Goal: Task Accomplishment & Management: Manage account settings

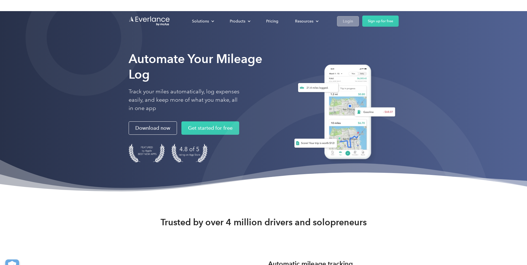
click at [346, 23] on div "Login" at bounding box center [348, 21] width 10 height 7
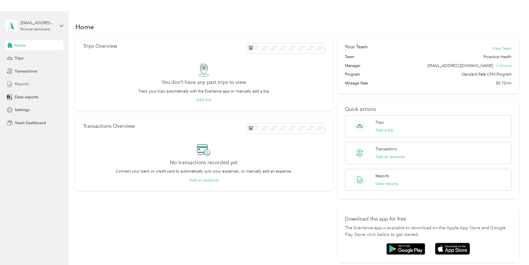
click at [25, 84] on span "Reports" at bounding box center [22, 84] width 14 height 6
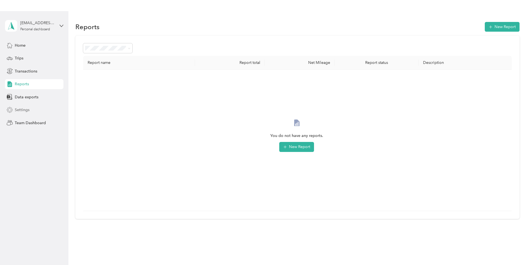
click at [28, 110] on span "Settings" at bounding box center [22, 110] width 15 height 6
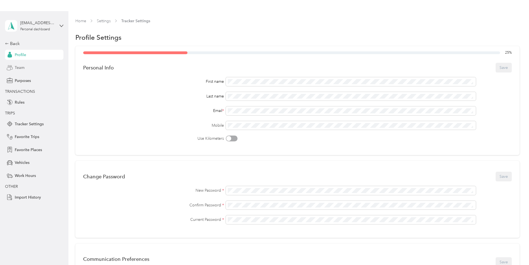
click at [21, 67] on span "Team" at bounding box center [20, 68] width 10 height 6
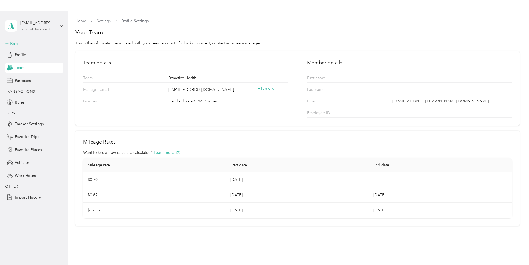
click at [14, 43] on div "Back" at bounding box center [33, 43] width 56 height 7
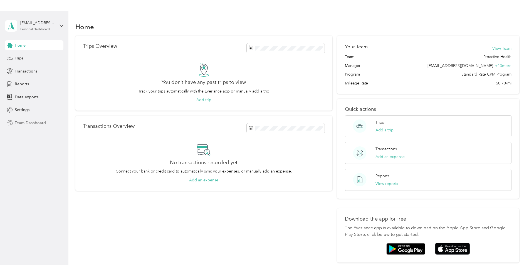
click at [24, 123] on span "Team Dashboard" at bounding box center [30, 123] width 31 height 6
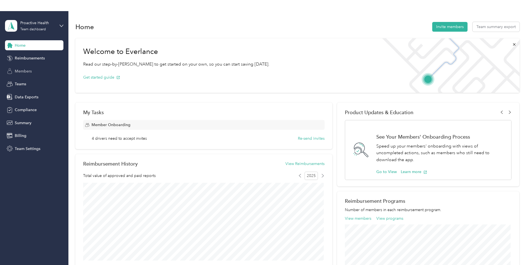
click at [24, 71] on span "Members" at bounding box center [23, 71] width 17 height 6
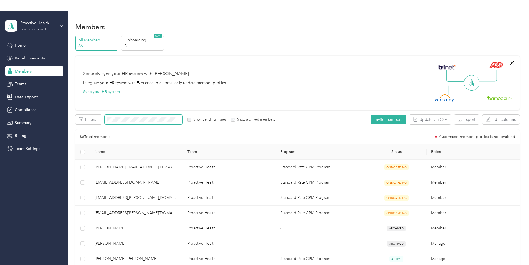
click at [162, 116] on span at bounding box center [144, 120] width 78 height 10
click at [159, 117] on span at bounding box center [144, 120] width 78 height 10
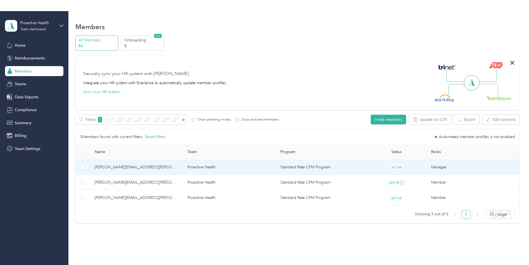
click at [126, 167] on span "[PERSON_NAME][EMAIL_ADDRESS][PERSON_NAME][DOMAIN_NAME]" at bounding box center [137, 167] width 84 height 6
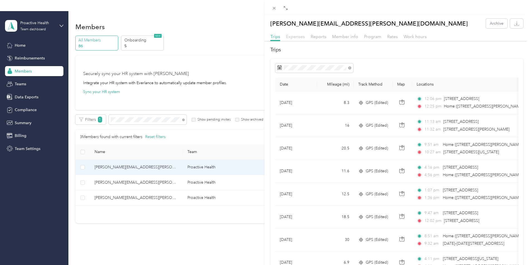
click at [293, 37] on span "Expenses" at bounding box center [295, 36] width 19 height 5
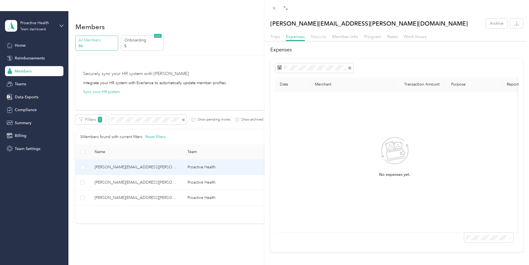
click at [321, 38] on span "Reports" at bounding box center [319, 36] width 16 height 5
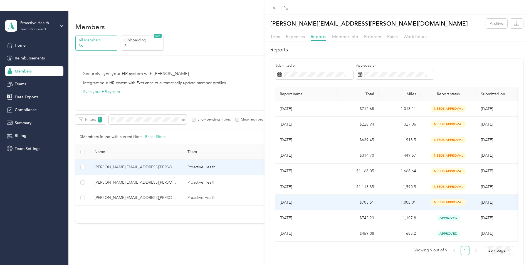
click at [334, 204] on td "[DATE]" at bounding box center [305, 203] width 61 height 16
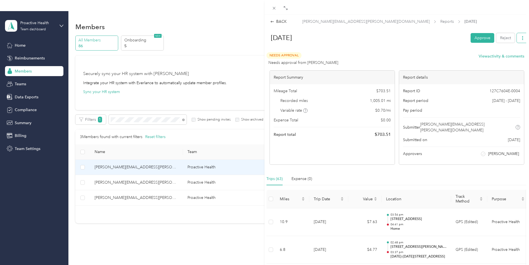
click at [519, 35] on button "button" at bounding box center [523, 38] width 12 height 10
click at [273, 21] on icon at bounding box center [272, 22] width 4 height 4
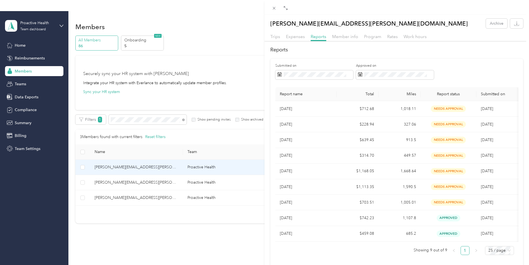
click at [23, 109] on div "[PERSON_NAME][EMAIL_ADDRESS][PERSON_NAME][DOMAIN_NAME] Archive Trips Expenses R…" at bounding box center [264, 132] width 529 height 265
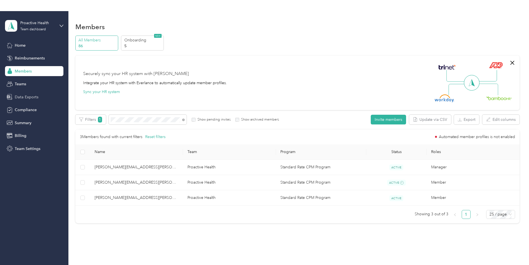
click at [28, 97] on span "Data Exports" at bounding box center [27, 97] width 24 height 6
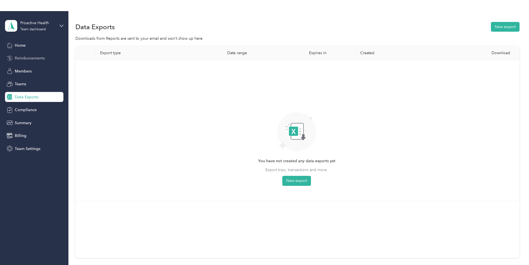
click at [23, 56] on span "Reimbursements" at bounding box center [30, 58] width 30 height 6
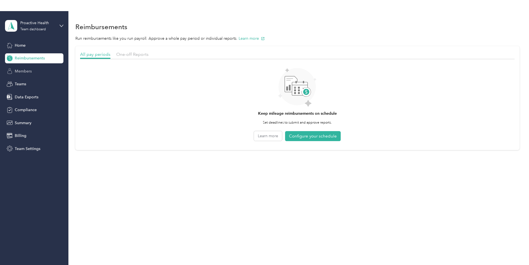
click at [26, 70] on span "Members" at bounding box center [23, 71] width 17 height 6
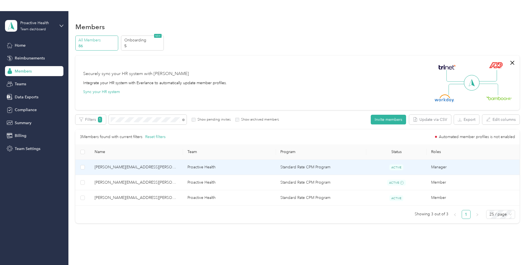
click at [152, 167] on span "[PERSON_NAME][EMAIL_ADDRESS][PERSON_NAME][DOMAIN_NAME]" at bounding box center [137, 167] width 84 height 6
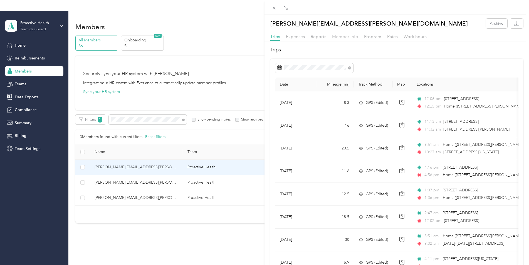
click at [345, 36] on span "Member info" at bounding box center [345, 36] width 26 height 5
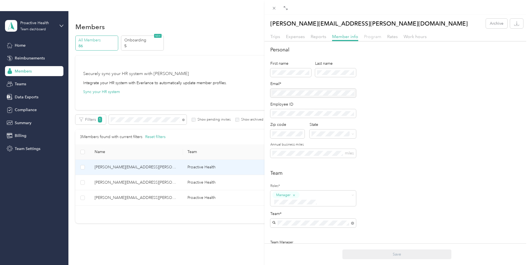
click at [376, 36] on span "Program" at bounding box center [372, 36] width 17 height 5
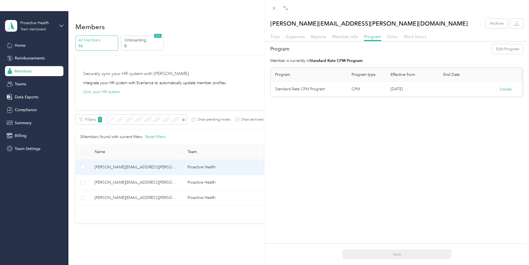
click at [389, 36] on span "Rates" at bounding box center [392, 36] width 11 height 5
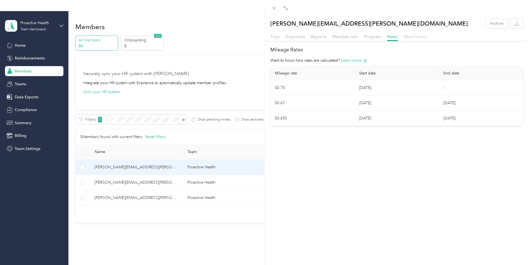
click at [411, 38] on span "Work hours" at bounding box center [414, 36] width 23 height 5
click at [325, 36] on span "Reports" at bounding box center [319, 36] width 16 height 5
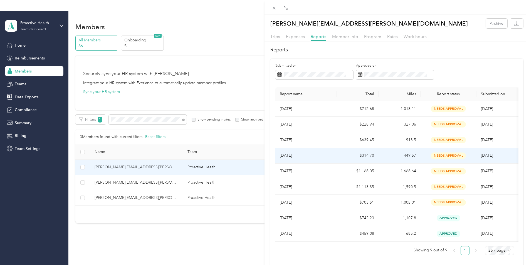
click at [294, 155] on p "[DATE]" at bounding box center [306, 156] width 53 height 6
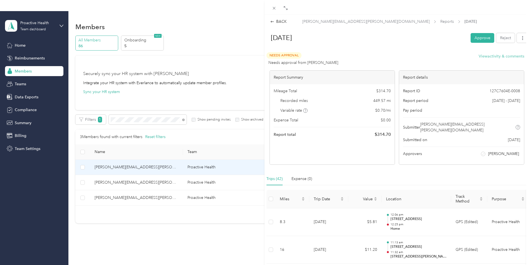
click at [496, 55] on button "View activity & comments" at bounding box center [501, 56] width 46 height 6
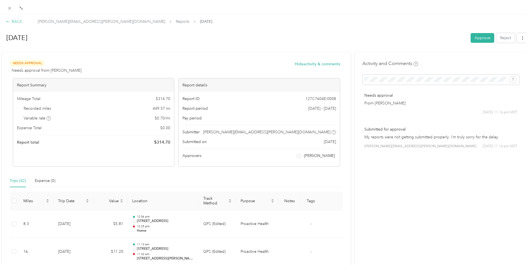
click at [16, 22] on div "BACK" at bounding box center [14, 22] width 16 height 6
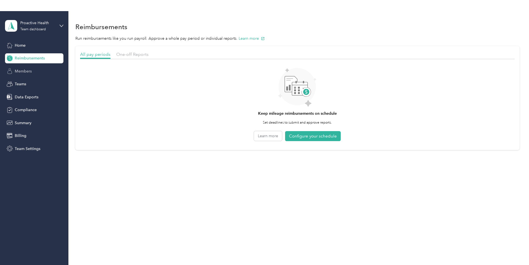
click at [29, 71] on span "Members" at bounding box center [23, 71] width 17 height 6
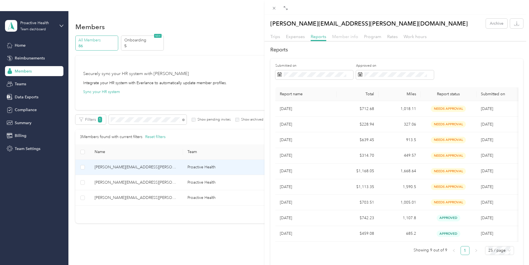
click at [354, 36] on span "Member info" at bounding box center [345, 36] width 26 height 5
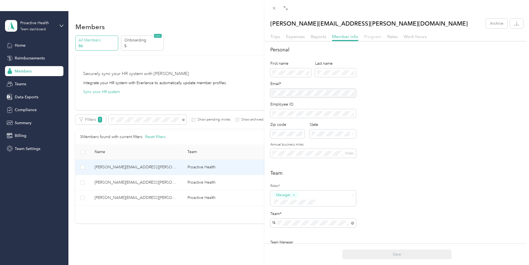
click at [374, 35] on span "Program" at bounding box center [372, 36] width 17 height 5
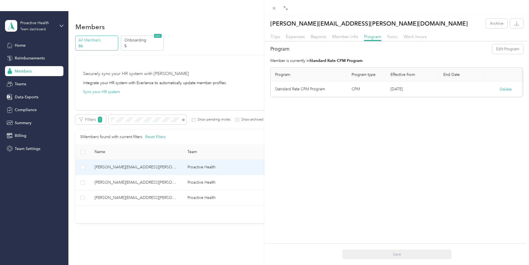
click at [391, 35] on span "Rates" at bounding box center [392, 36] width 11 height 5
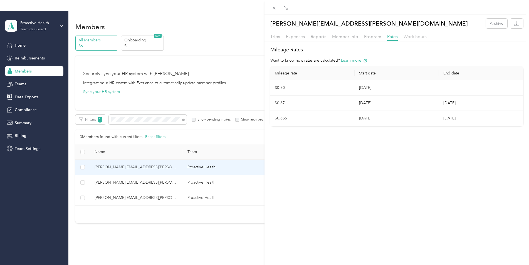
click at [413, 38] on span "Work hours" at bounding box center [414, 36] width 23 height 5
click at [395, 37] on span "Rates" at bounding box center [392, 36] width 11 height 5
click at [312, 38] on span "Reports" at bounding box center [319, 36] width 16 height 5
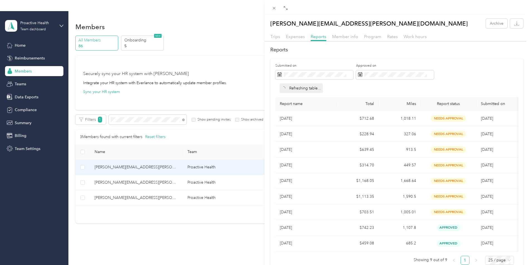
click at [297, 39] on div "Expenses" at bounding box center [295, 36] width 19 height 7
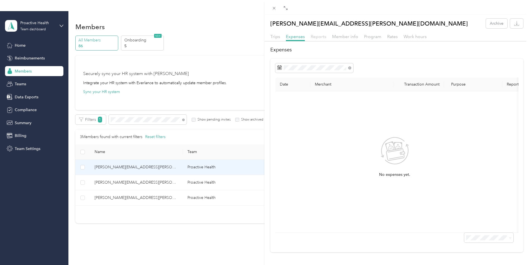
click at [314, 38] on span "Reports" at bounding box center [319, 36] width 16 height 5
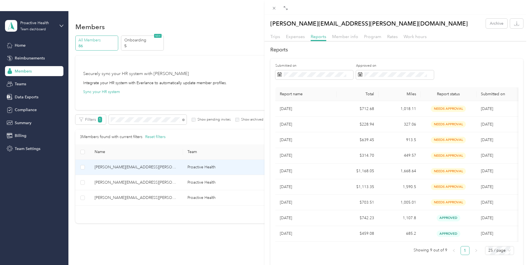
click at [137, 122] on div "[PERSON_NAME][EMAIL_ADDRESS][PERSON_NAME][DOMAIN_NAME] Archive Trips Expenses R…" at bounding box center [264, 132] width 529 height 265
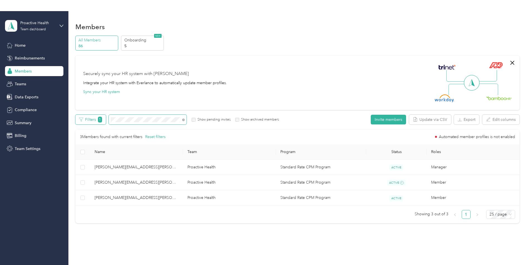
drag, startPoint x: 128, startPoint y: 118, endPoint x: 93, endPoint y: 120, distance: 35.1
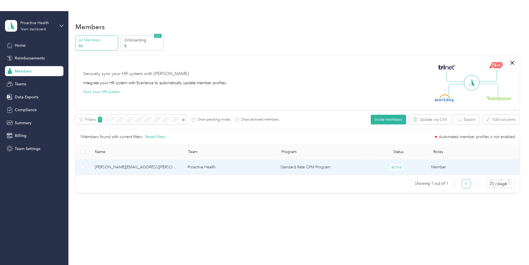
click at [162, 163] on td "[PERSON_NAME][EMAIL_ADDRESS][PERSON_NAME][DOMAIN_NAME]" at bounding box center [136, 167] width 93 height 15
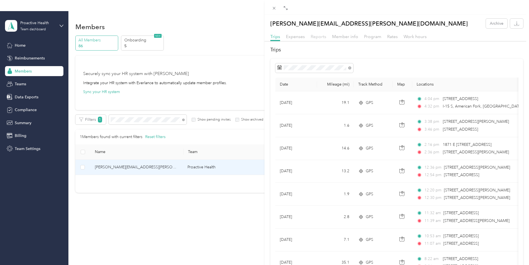
click at [311, 35] on span "Reports" at bounding box center [319, 36] width 16 height 5
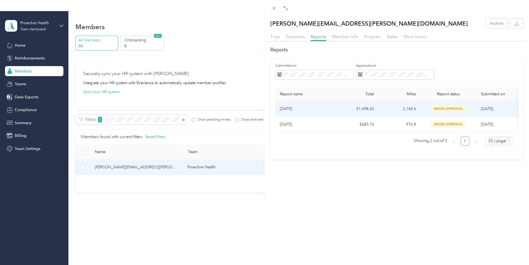
click at [376, 108] on td "$1,498.42" at bounding box center [358, 109] width 42 height 16
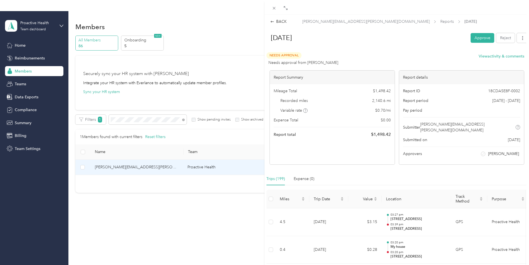
click at [28, 98] on div "BACK [PERSON_NAME][EMAIL_ADDRESS][PERSON_NAME][DOMAIN_NAME] Reports [DATE] [DAT…" at bounding box center [264, 132] width 529 height 265
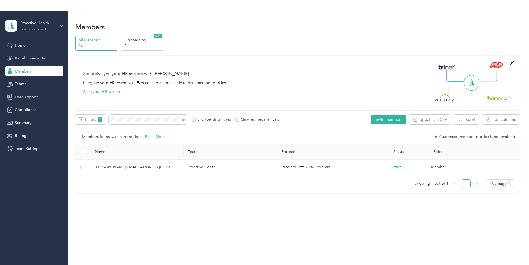
click at [24, 96] on span "Data Exports" at bounding box center [27, 97] width 24 height 6
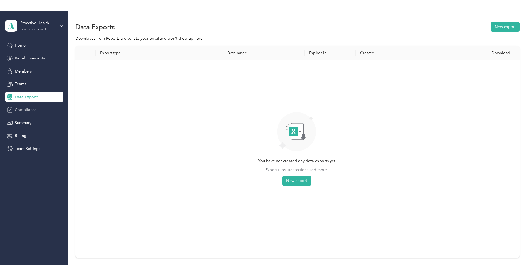
click at [19, 109] on span "Compliance" at bounding box center [26, 110] width 22 height 6
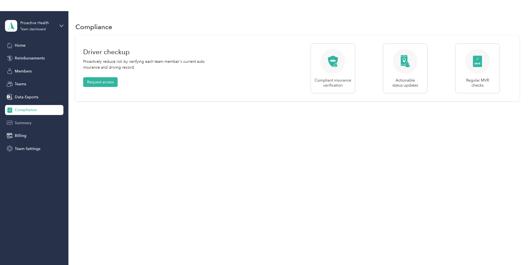
click at [27, 125] on span "Summary" at bounding box center [23, 123] width 17 height 6
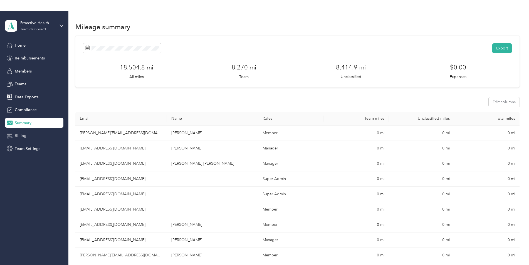
click at [24, 138] on span "Billing" at bounding box center [21, 136] width 12 height 6
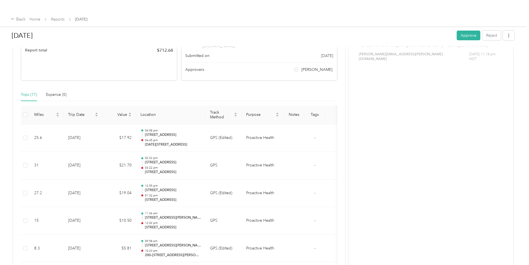
scroll to position [83, 0]
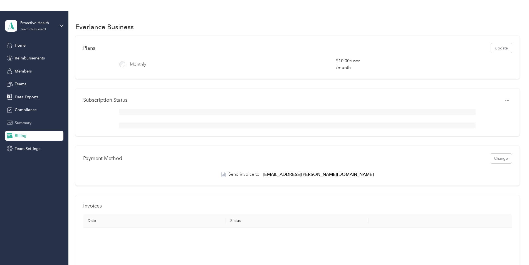
click at [39, 121] on div "Summary" at bounding box center [34, 123] width 58 height 10
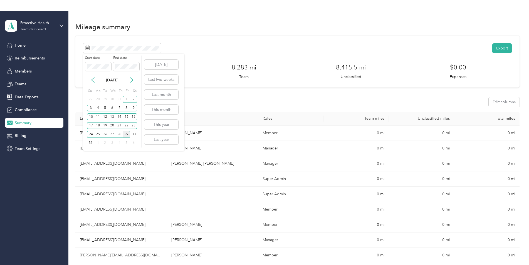
click at [94, 81] on icon at bounding box center [93, 80] width 6 height 6
click at [105, 99] on div "1" at bounding box center [104, 99] width 7 height 7
click at [118, 136] on div "31" at bounding box center [119, 134] width 7 height 7
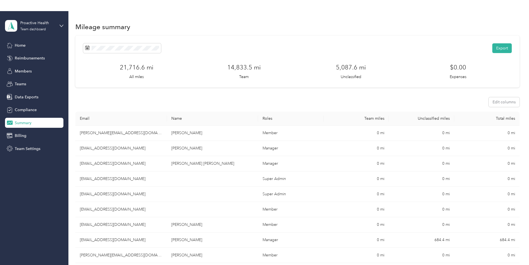
click at [214, 39] on div "Export 21,716.6 mi All miles 14,833.5 mi Team 5,087.6 mi Unclassified $0.00 Exp…" at bounding box center [297, 62] width 444 height 52
click at [495, 46] on button "Export" at bounding box center [501, 48] width 19 height 10
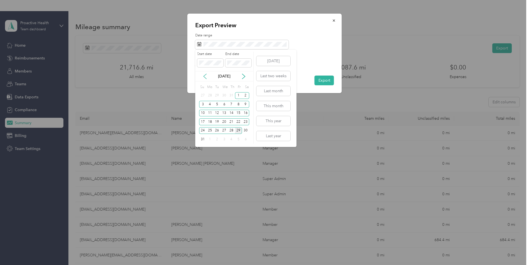
click at [207, 78] on icon at bounding box center [205, 77] width 6 height 6
click at [218, 96] on div "1" at bounding box center [216, 95] width 7 height 7
click at [230, 129] on div "31" at bounding box center [231, 130] width 7 height 7
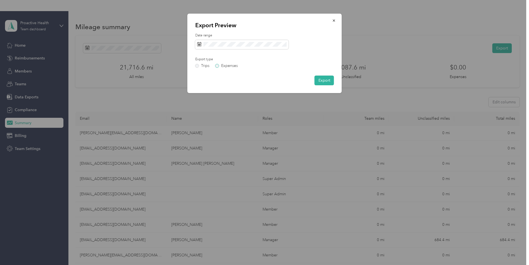
click at [227, 64] on label "Expenses" at bounding box center [226, 66] width 23 height 4
click at [198, 64] on label "Trips" at bounding box center [202, 66] width 14 height 4
click at [227, 64] on label "Expenses" at bounding box center [226, 66] width 23 height 4
click at [197, 66] on label "Trips" at bounding box center [202, 66] width 14 height 4
click at [319, 82] on button "Export" at bounding box center [323, 81] width 19 height 10
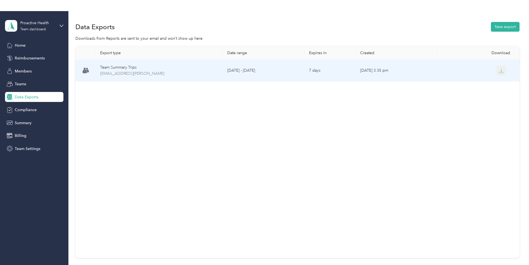
click at [503, 68] on button "button" at bounding box center [501, 71] width 10 height 10
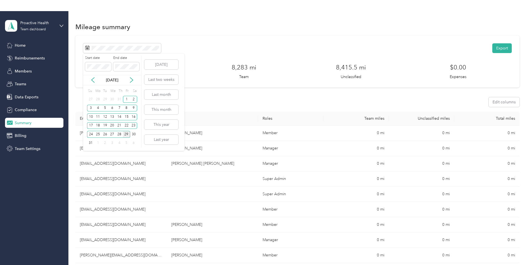
click at [97, 80] on div "Aug 2025" at bounding box center [112, 80] width 58 height 6
click at [93, 80] on icon at bounding box center [93, 80] width 6 height 6
click at [106, 100] on div "1" at bounding box center [104, 99] width 7 height 7
click at [120, 135] on div "31" at bounding box center [119, 134] width 7 height 7
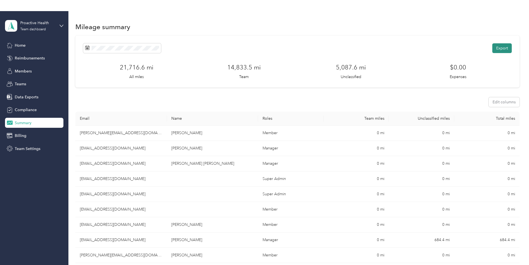
click at [496, 51] on button "Export" at bounding box center [501, 48] width 19 height 10
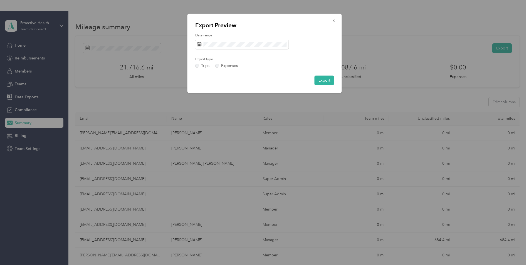
click at [228, 69] on div "Date range Export type Trips Expenses Export" at bounding box center [264, 59] width 139 height 52
click at [229, 66] on label "Expenses" at bounding box center [226, 66] width 23 height 4
click at [329, 83] on button "Export" at bounding box center [323, 81] width 19 height 10
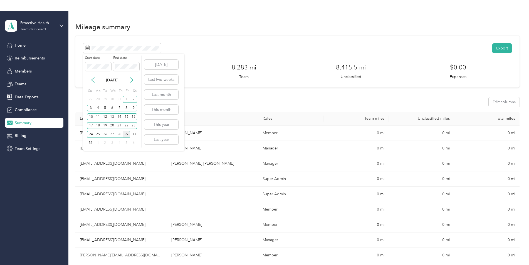
click at [93, 79] on icon at bounding box center [92, 80] width 3 height 5
click at [103, 99] on div "1" at bounding box center [104, 99] width 7 height 7
click at [118, 134] on div "31" at bounding box center [119, 134] width 7 height 7
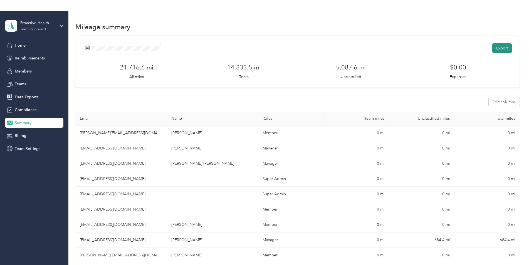
click at [503, 52] on button "Export" at bounding box center [501, 48] width 19 height 10
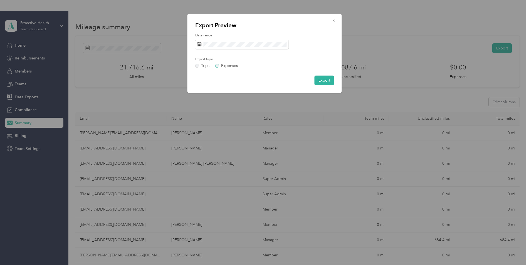
click at [225, 67] on label "Expenses" at bounding box center [226, 66] width 23 height 4
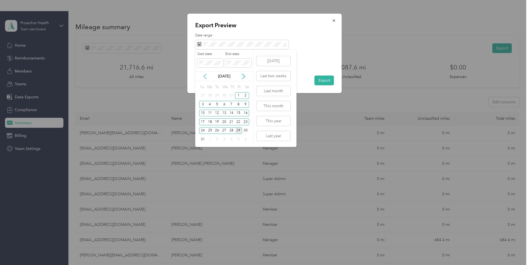
click at [205, 78] on icon at bounding box center [205, 76] width 3 height 5
click at [219, 97] on div "1" at bounding box center [216, 95] width 7 height 7
click at [232, 132] on div "31" at bounding box center [231, 130] width 7 height 7
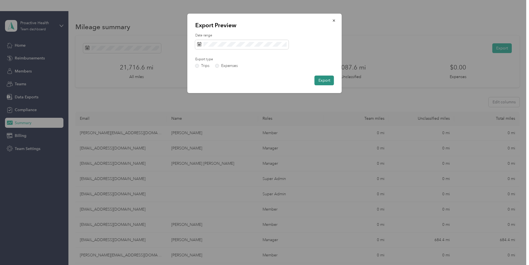
click at [322, 81] on button "Export" at bounding box center [323, 81] width 19 height 10
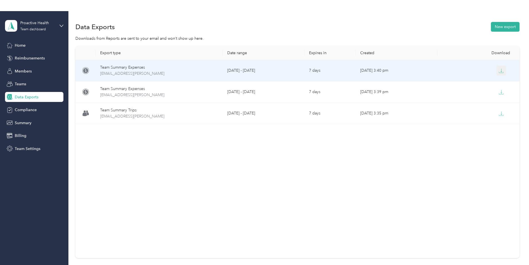
click at [498, 71] on icon "button" at bounding box center [500, 70] width 5 height 5
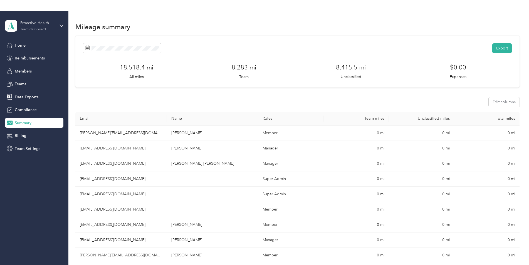
click at [30, 24] on div "Proactive Health" at bounding box center [37, 23] width 35 height 6
click at [283, 40] on div "Export 18,518.4 mi All miles 8,283 mi Team 8,415.5 mi Unclassified $0.00 Expens…" at bounding box center [297, 62] width 444 height 52
click at [27, 110] on span "Compliance" at bounding box center [26, 110] width 22 height 6
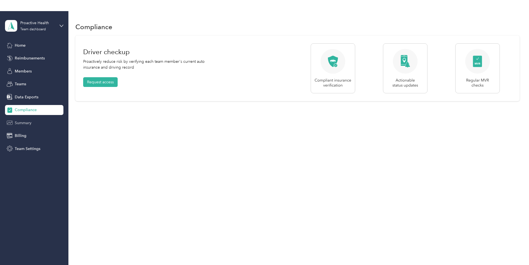
click at [33, 125] on div "Summary" at bounding box center [34, 123] width 58 height 10
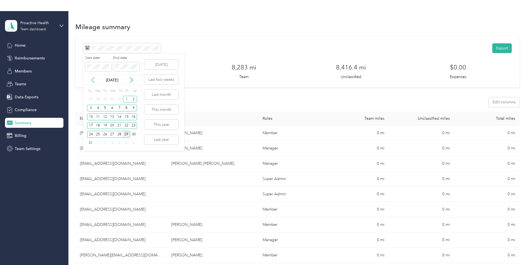
click at [92, 78] on icon at bounding box center [93, 80] width 6 height 6
click at [90, 102] on div "1" at bounding box center [90, 99] width 7 height 7
click at [98, 137] on div "30" at bounding box center [97, 134] width 7 height 7
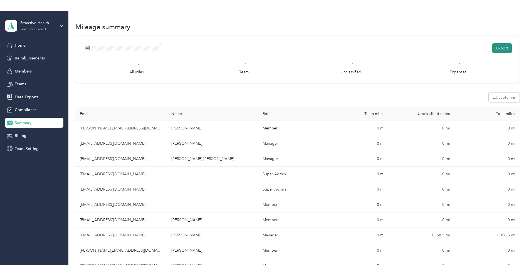
click at [505, 48] on button "Export" at bounding box center [501, 48] width 19 height 10
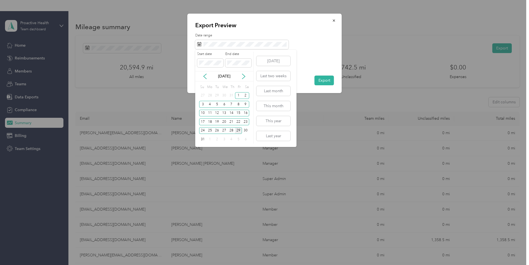
click at [202, 75] on div "Aug 2025" at bounding box center [224, 76] width 58 height 6
click at [203, 75] on icon at bounding box center [205, 77] width 6 height 6
click at [204, 96] on div "1" at bounding box center [202, 95] width 7 height 7
click at [210, 134] on div "30" at bounding box center [209, 130] width 7 height 7
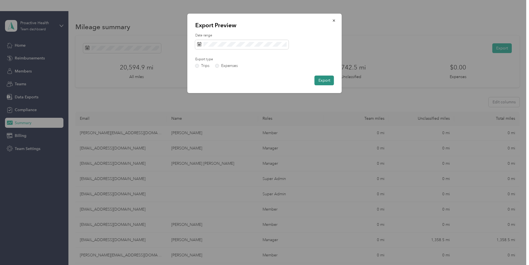
click at [324, 80] on button "Export" at bounding box center [323, 81] width 19 height 10
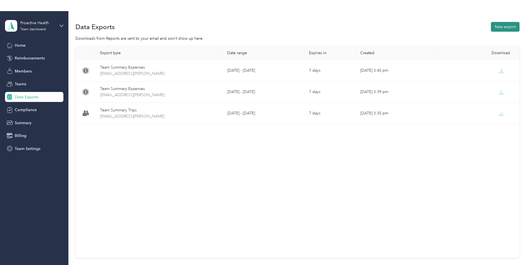
click at [511, 23] on button "New export" at bounding box center [505, 27] width 29 height 10
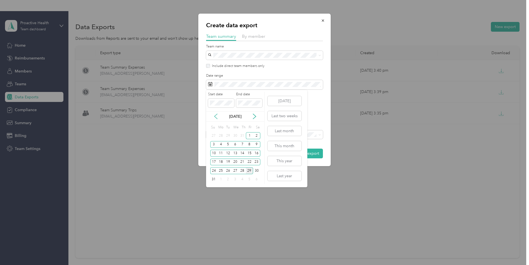
click at [218, 119] on icon at bounding box center [216, 117] width 6 height 6
click at [215, 137] on div "1" at bounding box center [213, 135] width 7 height 7
click at [221, 172] on div "30" at bounding box center [220, 170] width 7 height 7
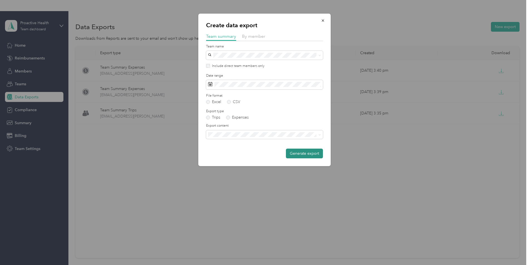
click at [306, 155] on button "Generate export" at bounding box center [304, 154] width 37 height 10
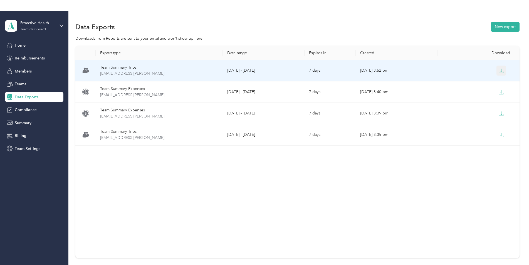
click at [502, 69] on icon "button" at bounding box center [500, 70] width 5 height 5
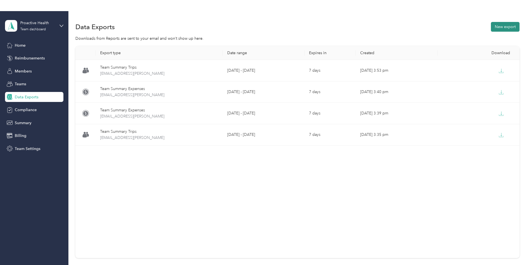
click at [514, 29] on button "New export" at bounding box center [505, 27] width 29 height 10
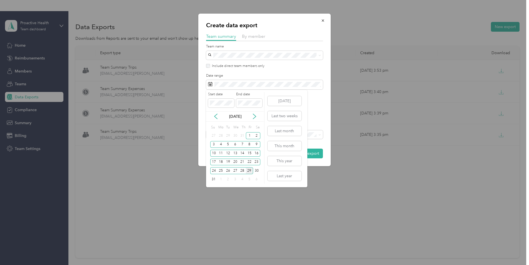
click at [213, 118] on div "Aug 2025" at bounding box center [235, 117] width 58 height 6
click at [217, 116] on icon at bounding box center [216, 117] width 6 height 6
click at [244, 137] on div "1" at bounding box center [242, 135] width 7 height 7
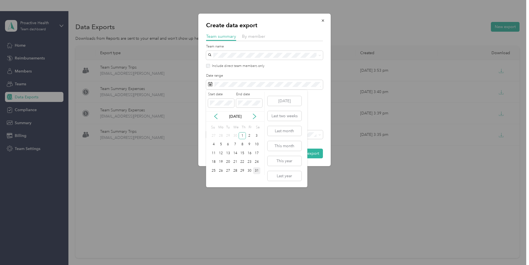
click at [256, 172] on div "31" at bounding box center [256, 170] width 7 height 7
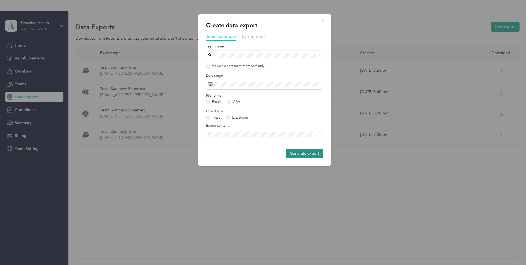
click at [299, 153] on button "Generate export" at bounding box center [304, 154] width 37 height 10
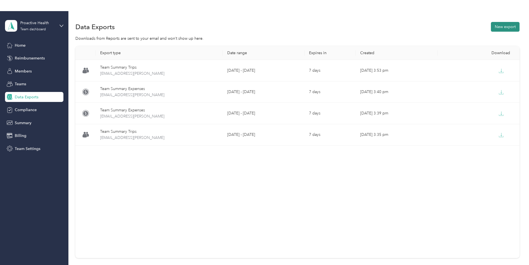
click at [499, 27] on button "New export" at bounding box center [505, 27] width 29 height 10
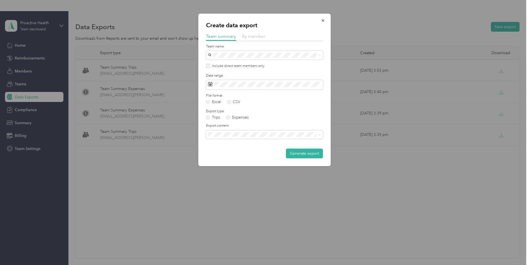
click at [251, 37] on span "By member" at bounding box center [253, 36] width 23 height 5
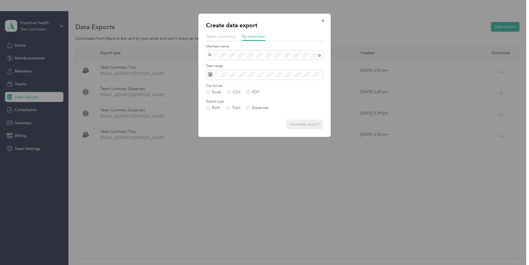
click at [243, 68] on ol "olivia.cronin@proactivehealth.tech olivia.malin@proactivehealth.tech olivia.bir…" at bounding box center [264, 83] width 117 height 47
click at [241, 66] on div "[PERSON_NAME][EMAIL_ADDRESS][PERSON_NAME][DOMAIN_NAME]" at bounding box center [264, 67] width 109 height 12
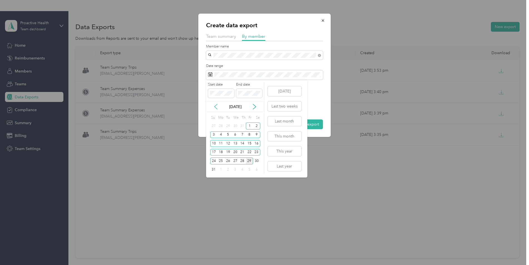
click at [217, 108] on icon at bounding box center [216, 107] width 6 height 6
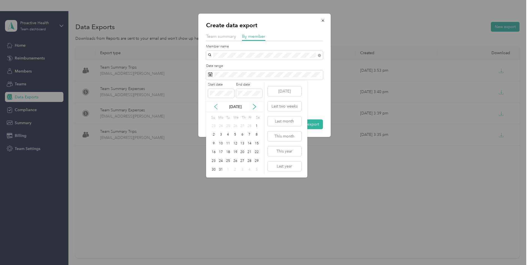
click at [217, 108] on icon at bounding box center [216, 107] width 6 height 6
click at [252, 108] on icon at bounding box center [255, 107] width 6 height 6
click at [233, 127] on div "1" at bounding box center [235, 126] width 7 height 7
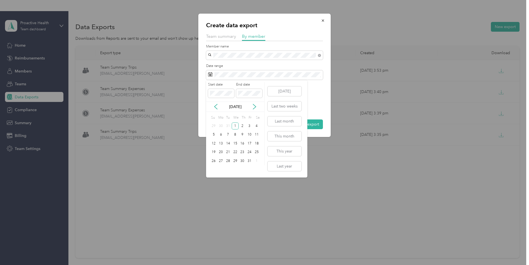
click at [260, 84] on label "End date" at bounding box center [249, 84] width 26 height 5
click at [253, 107] on icon at bounding box center [255, 107] width 6 height 6
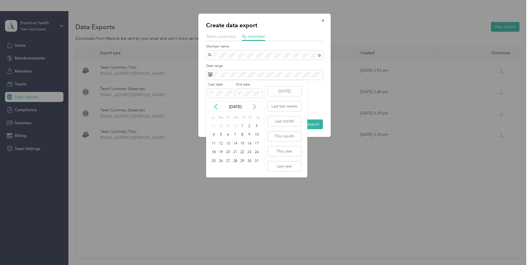
click at [253, 107] on icon at bounding box center [255, 107] width 6 height 6
click at [242, 160] on div "31" at bounding box center [242, 161] width 7 height 7
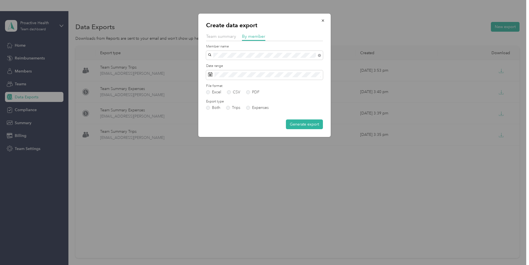
click at [301, 123] on button "Generate export" at bounding box center [304, 125] width 37 height 10
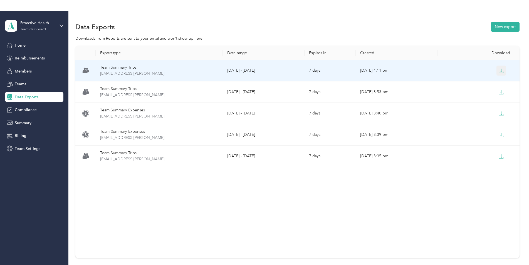
click at [500, 71] on icon "button" at bounding box center [500, 70] width 5 height 5
click at [502, 71] on icon "button" at bounding box center [500, 70] width 5 height 5
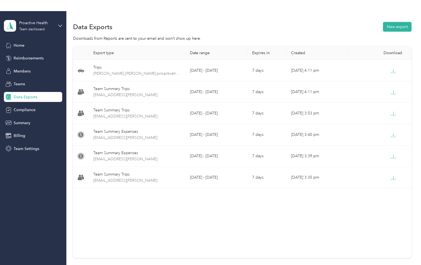
click at [239, 222] on div "Export type Date range Expires in Created Download Trips olivia.cronin-proactiv…" at bounding box center [242, 152] width 339 height 212
click at [391, 28] on button "New export" at bounding box center [397, 27] width 29 height 10
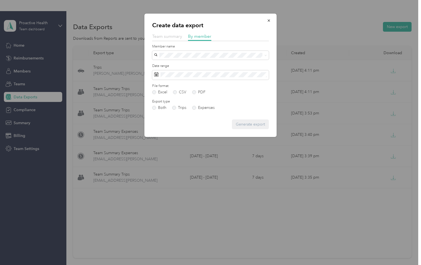
click at [172, 36] on span "Team summary" at bounding box center [167, 36] width 30 height 5
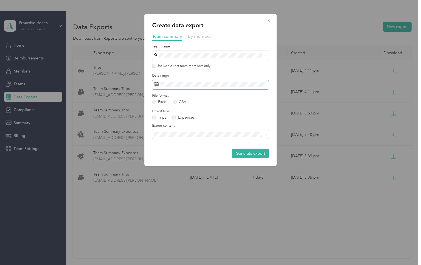
click at [196, 82] on span at bounding box center [210, 84] width 117 height 9
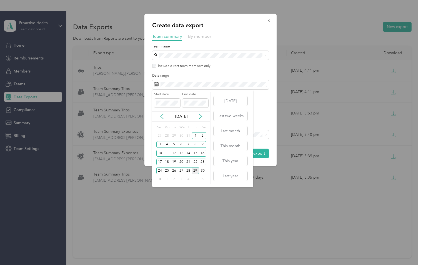
click at [160, 119] on icon at bounding box center [162, 117] width 6 height 6
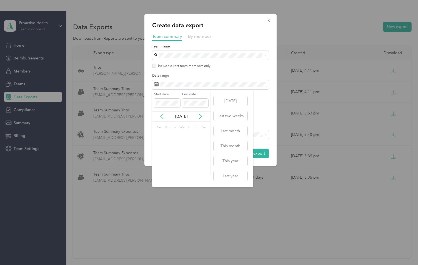
click at [160, 118] on icon at bounding box center [162, 117] width 6 height 6
click at [175, 135] on div "1" at bounding box center [174, 135] width 7 height 7
click at [182, 170] on div "30" at bounding box center [181, 170] width 7 height 7
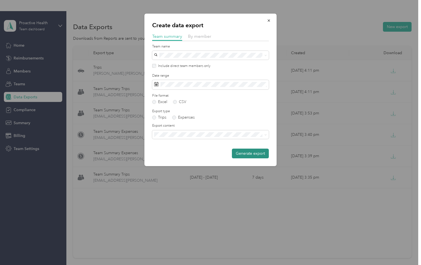
click at [252, 153] on button "Generate export" at bounding box center [250, 154] width 37 height 10
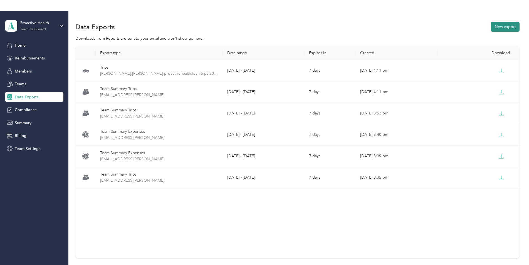
click at [500, 28] on button "New export" at bounding box center [505, 27] width 29 height 10
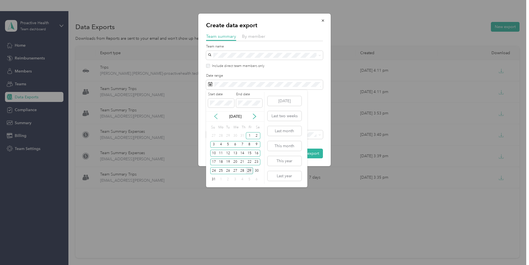
click at [216, 116] on icon at bounding box center [216, 117] width 6 height 6
click at [217, 117] on icon at bounding box center [216, 117] width 6 height 6
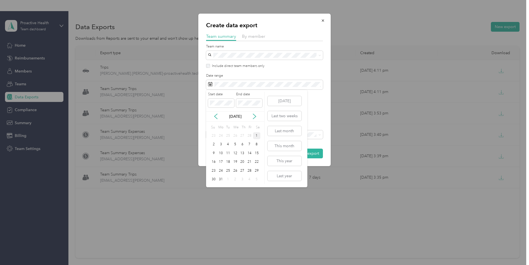
click at [255, 138] on div "1" at bounding box center [256, 135] width 7 height 7
click at [220, 179] on div "31" at bounding box center [220, 179] width 7 height 7
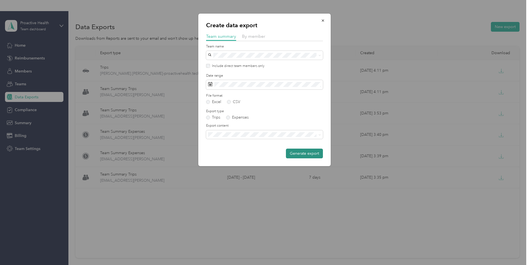
click at [304, 155] on button "Generate export" at bounding box center [304, 154] width 37 height 10
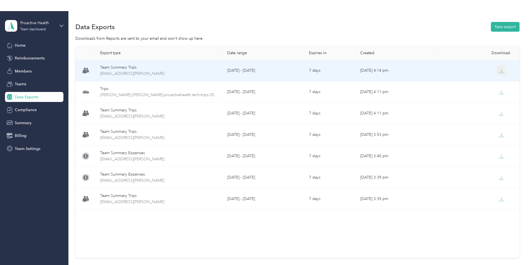
click at [500, 70] on icon "button" at bounding box center [500, 70] width 5 height 5
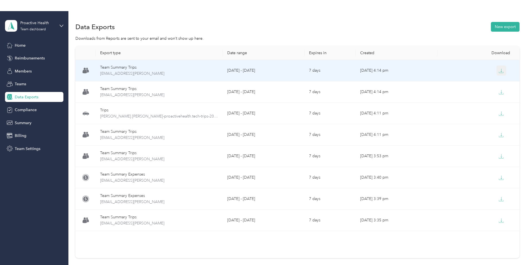
click at [501, 70] on icon "button" at bounding box center [500, 70] width 5 height 5
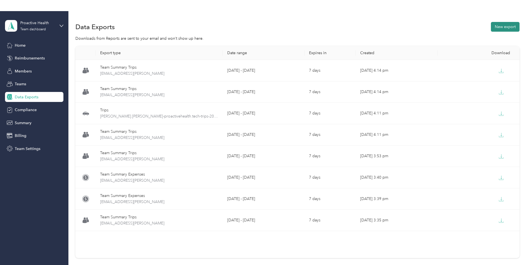
click at [506, 26] on button "New export" at bounding box center [505, 27] width 29 height 10
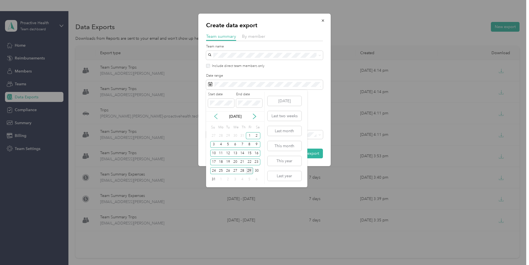
click at [217, 116] on icon at bounding box center [216, 117] width 6 height 6
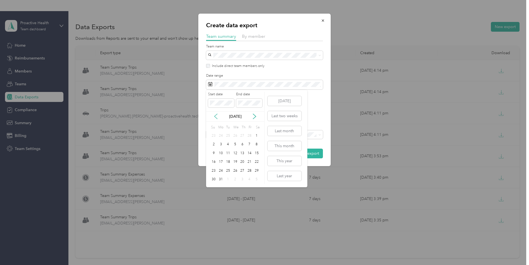
click at [217, 116] on icon at bounding box center [216, 117] width 6 height 6
click at [257, 136] on div "1" at bounding box center [256, 135] width 7 height 7
click at [248, 171] on div "28" at bounding box center [249, 170] width 7 height 7
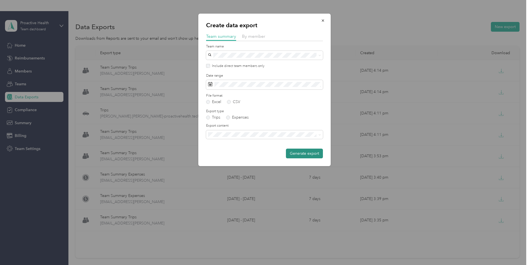
click at [304, 154] on button "Generate export" at bounding box center [304, 154] width 37 height 10
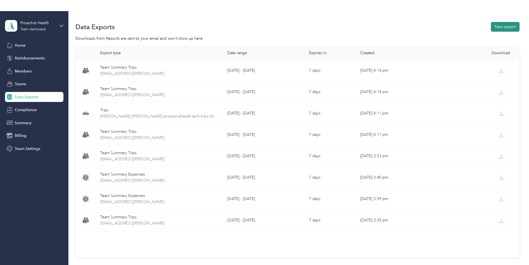
click at [505, 28] on button "New export" at bounding box center [505, 27] width 29 height 10
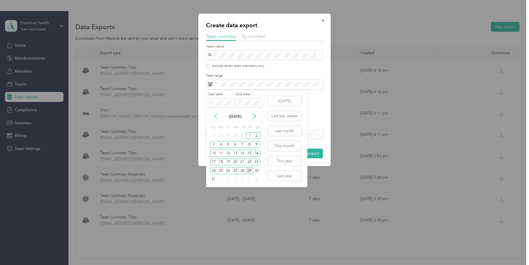
click at [214, 115] on icon at bounding box center [216, 117] width 6 height 6
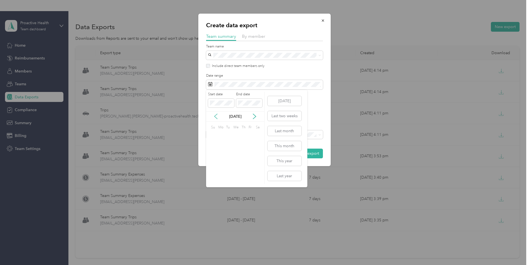
click at [214, 115] on icon at bounding box center [216, 117] width 6 height 6
click at [237, 133] on div "1" at bounding box center [235, 135] width 7 height 7
click at [248, 172] on div "31" at bounding box center [249, 170] width 7 height 7
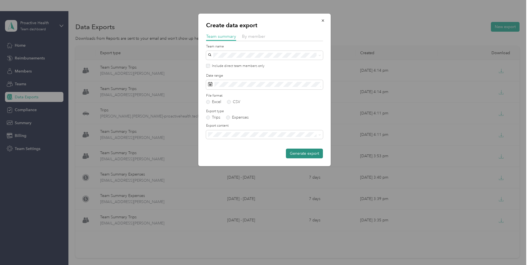
click at [292, 158] on button "Generate export" at bounding box center [304, 154] width 37 height 10
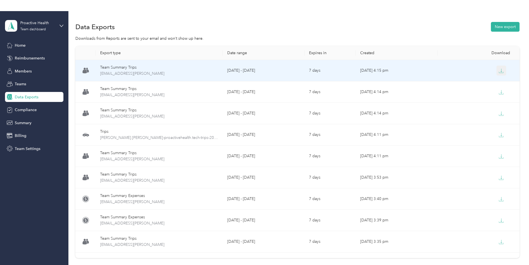
click at [503, 73] on button "button" at bounding box center [501, 71] width 10 height 10
click at [501, 70] on icon "button" at bounding box center [500, 70] width 5 height 5
